Goal: Download file/media

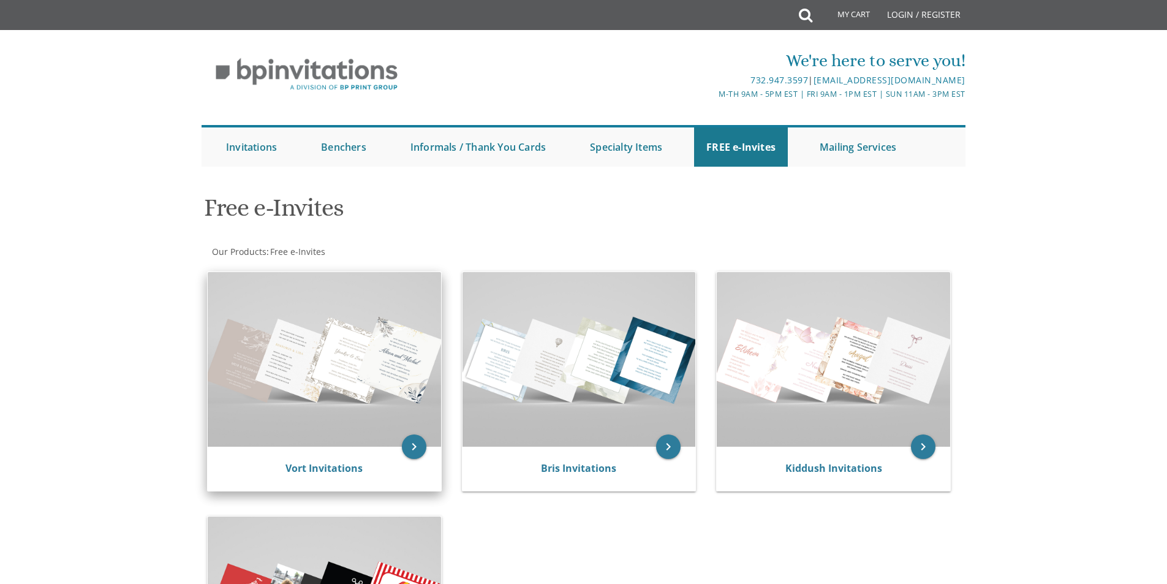
click at [387, 372] on img at bounding box center [324, 359] width 233 height 175
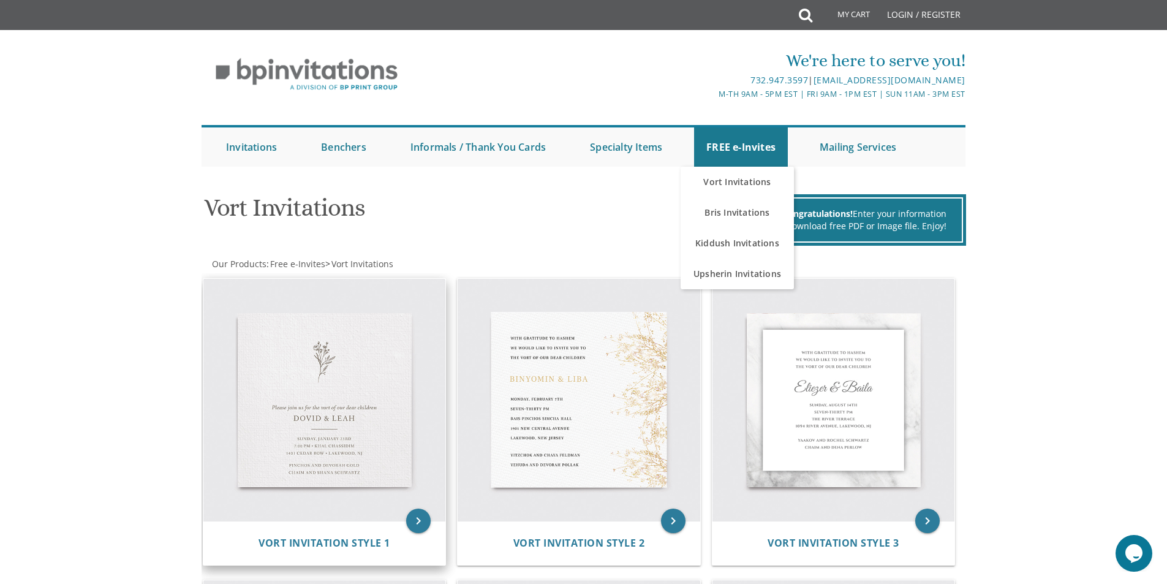
click at [412, 401] on img at bounding box center [324, 400] width 243 height 243
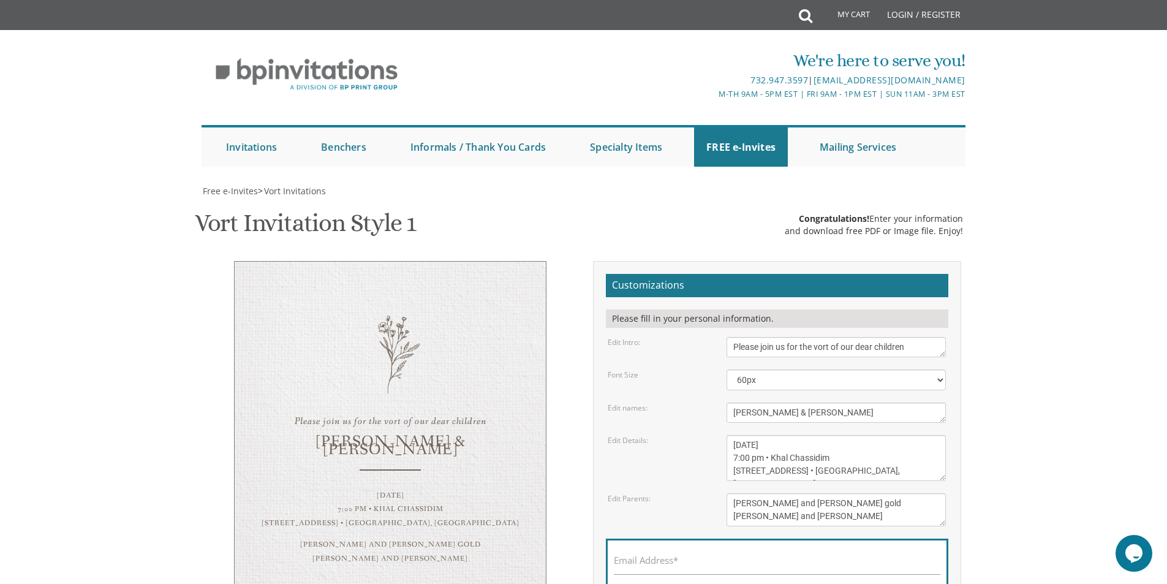
drag, startPoint x: 774, startPoint y: 339, endPoint x: 764, endPoint y: 336, distance: 10.7
click at [764, 435] on textarea "[DATE] 7:00 pm • Khal Chassidim [STREET_ADDRESS] • [GEOGRAPHIC_DATA], [GEOGRAPH…" at bounding box center [836, 458] width 219 height 46
